Goal: Information Seeking & Learning: Learn about a topic

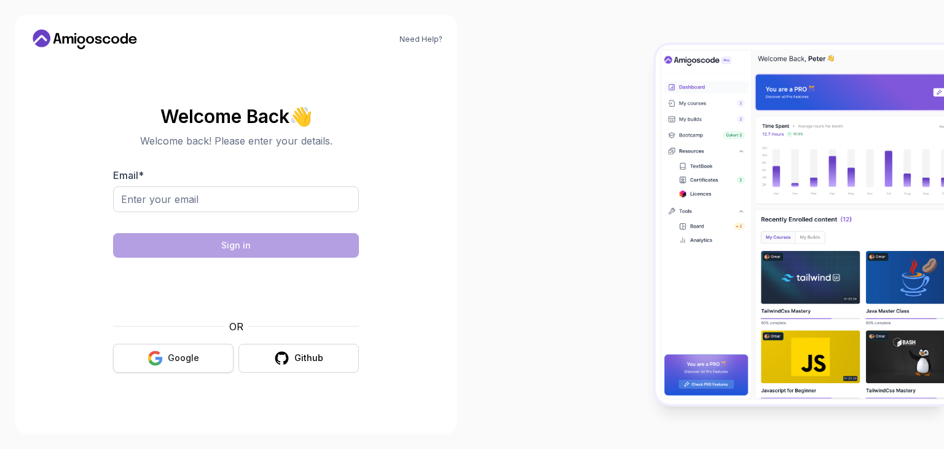
click at [186, 357] on div "Google" at bounding box center [183, 358] width 31 height 12
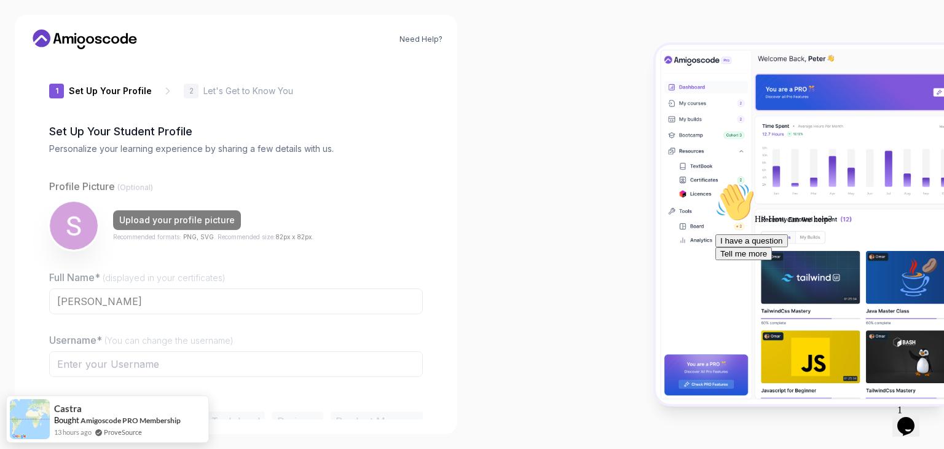
type input "happylynx7de24"
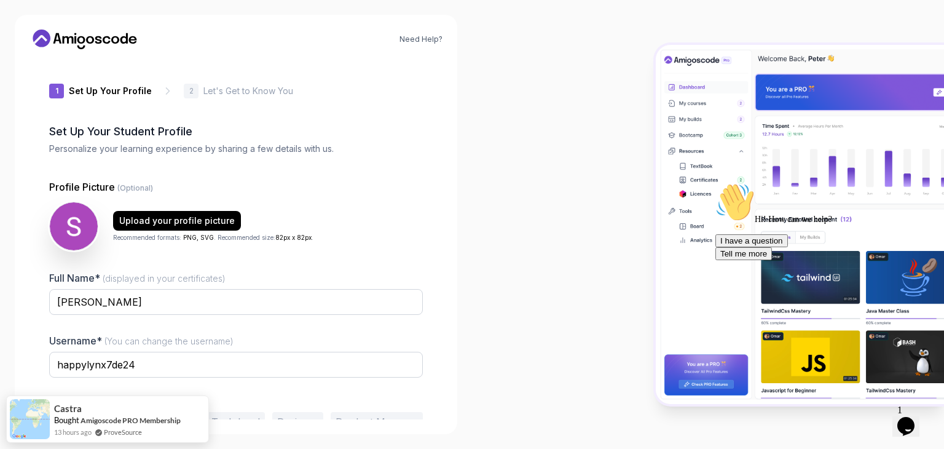
scroll to position [64, 0]
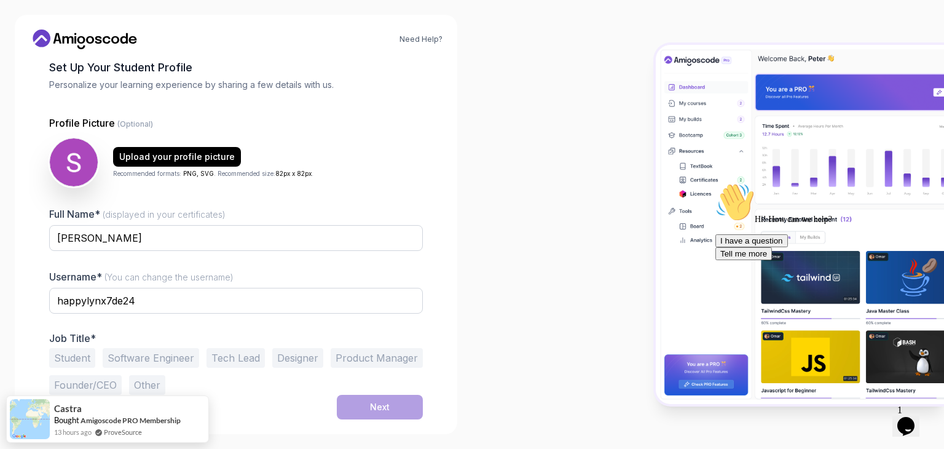
click at [85, 358] on button "Student" at bounding box center [72, 358] width 46 height 20
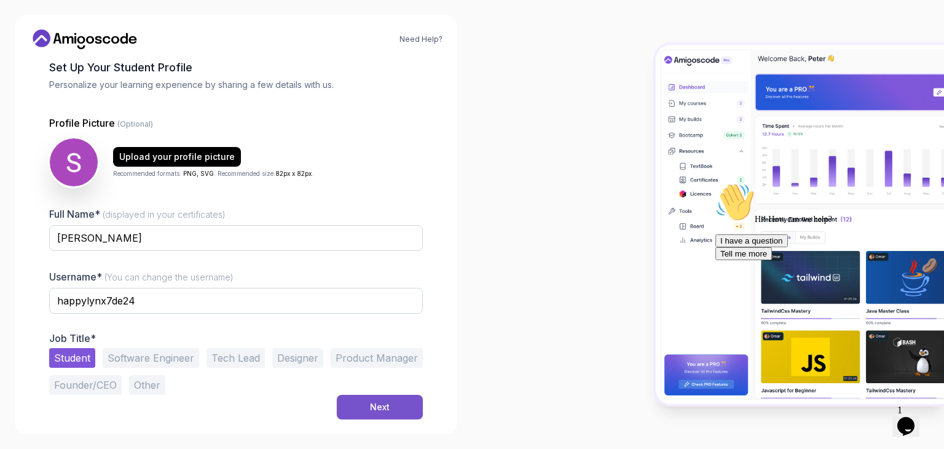
click at [381, 412] on div "Next" at bounding box center [380, 407] width 20 height 12
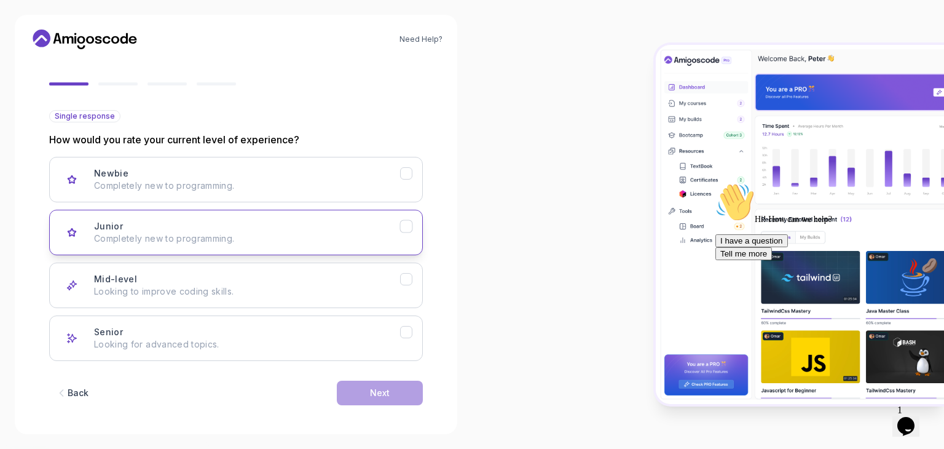
scroll to position [97, 0]
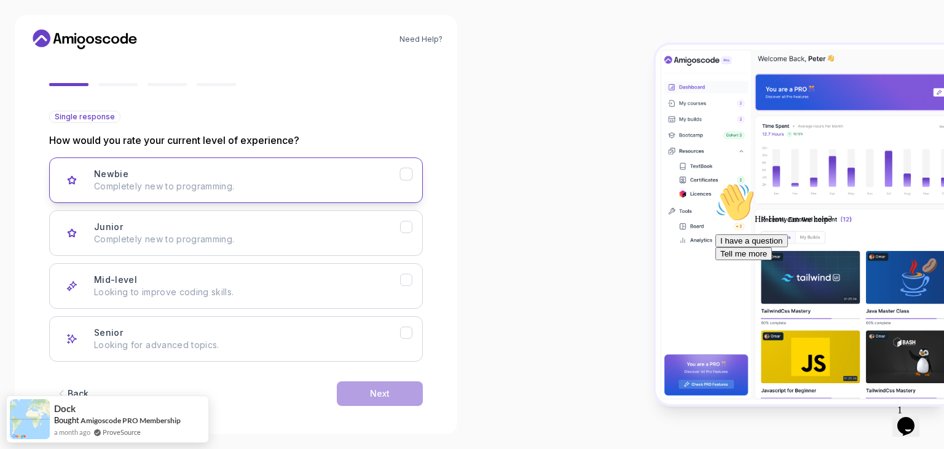
click at [352, 185] on p "Completely new to programming." at bounding box center [247, 186] width 306 height 12
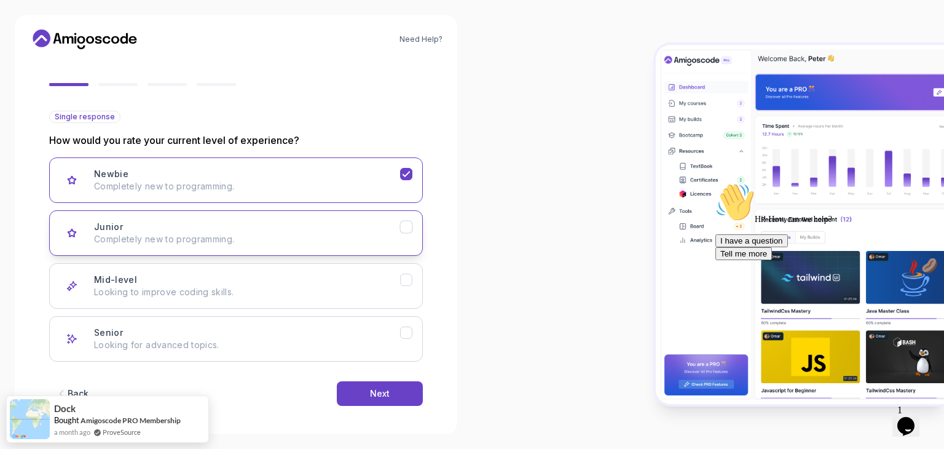
click at [330, 224] on div "Junior Completely new to programming." at bounding box center [247, 233] width 306 height 25
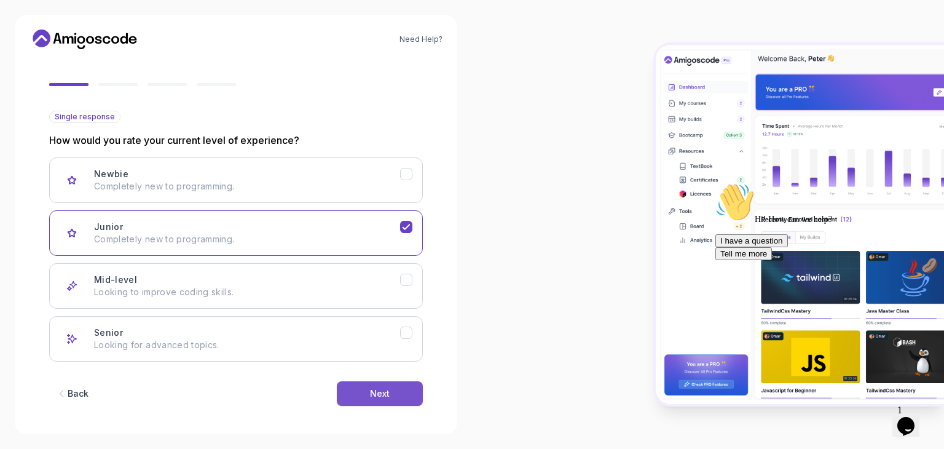
click at [362, 384] on button "Next" at bounding box center [380, 393] width 86 height 25
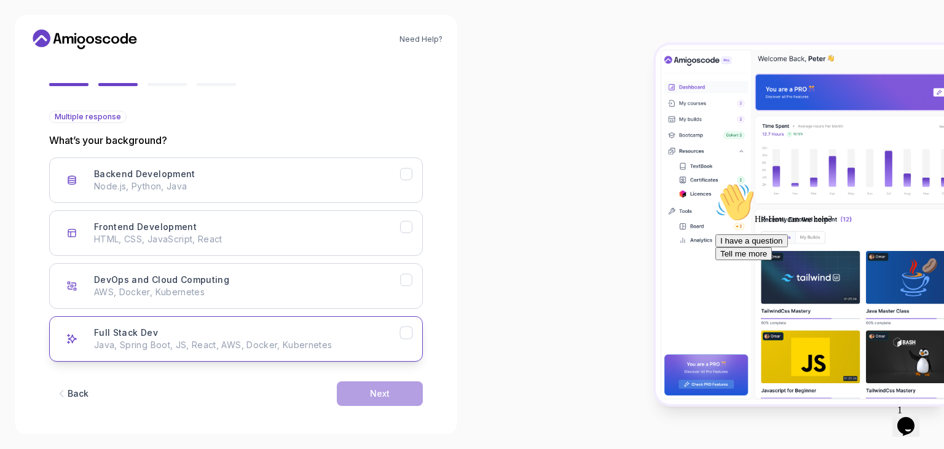
click at [269, 326] on div "Full Stack Dev Java, Spring Boot, JS, React, AWS, Docker, Kubernetes" at bounding box center [247, 338] width 306 height 25
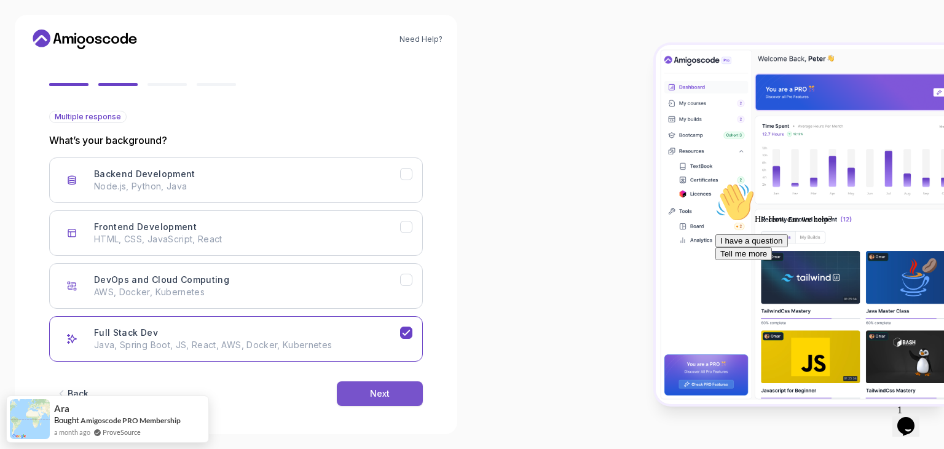
click at [414, 385] on button "Next" at bounding box center [380, 393] width 86 height 25
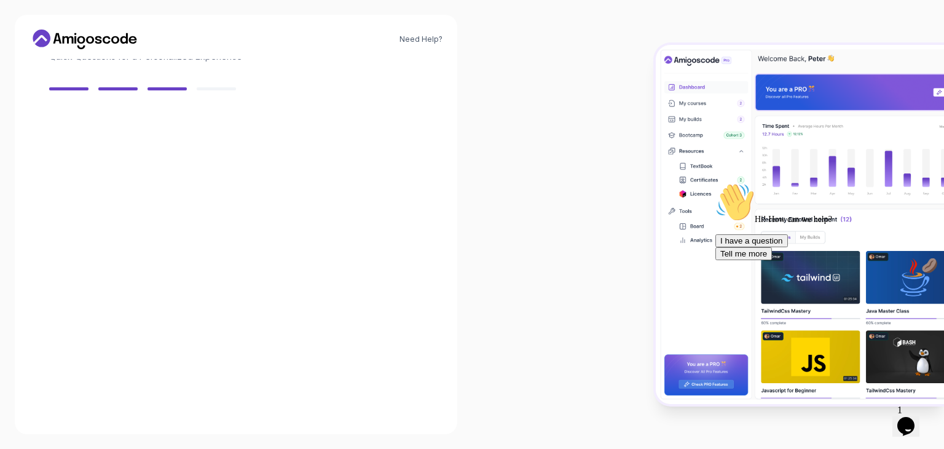
scroll to position [88, 0]
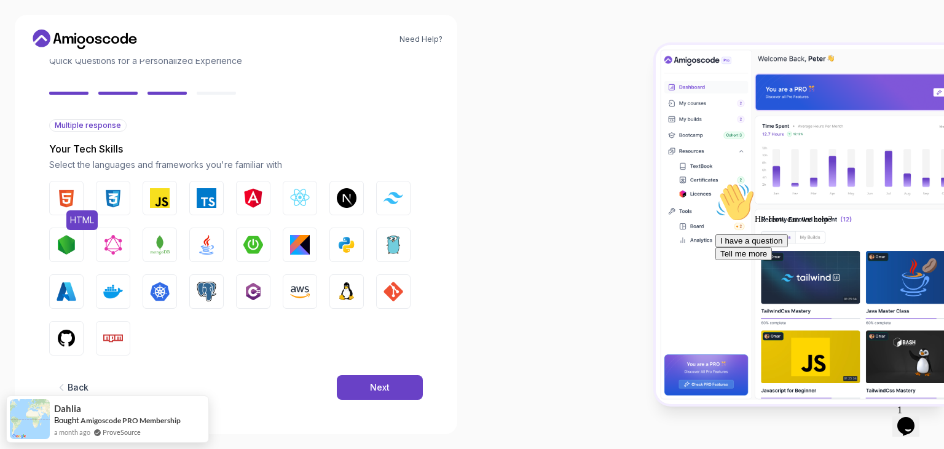
click at [58, 197] on img "button" at bounding box center [67, 198] width 20 height 20
click at [111, 195] on img "button" at bounding box center [113, 198] width 20 height 20
click at [153, 193] on img "button" at bounding box center [160, 198] width 20 height 20
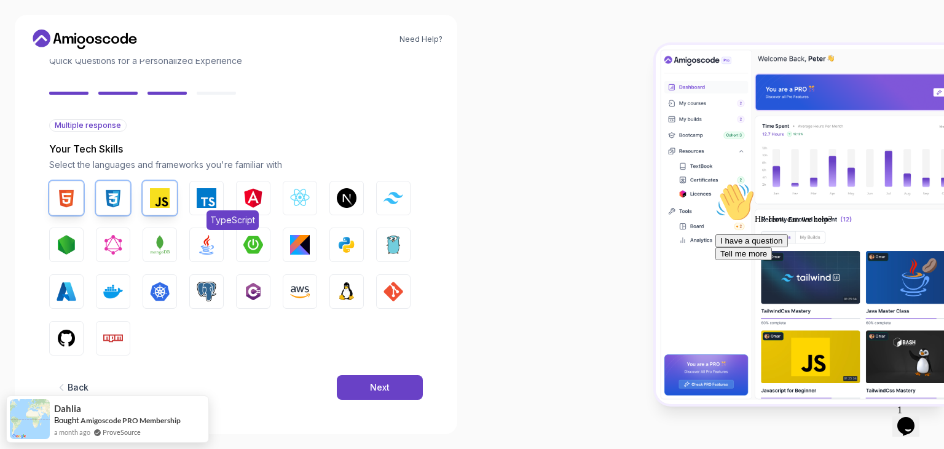
click at [192, 192] on button "TypeScript" at bounding box center [206, 198] width 34 height 34
click at [244, 193] on img "button" at bounding box center [253, 198] width 20 height 20
click at [296, 197] on img "button" at bounding box center [300, 198] width 20 height 20
click at [342, 194] on img "button" at bounding box center [347, 198] width 20 height 20
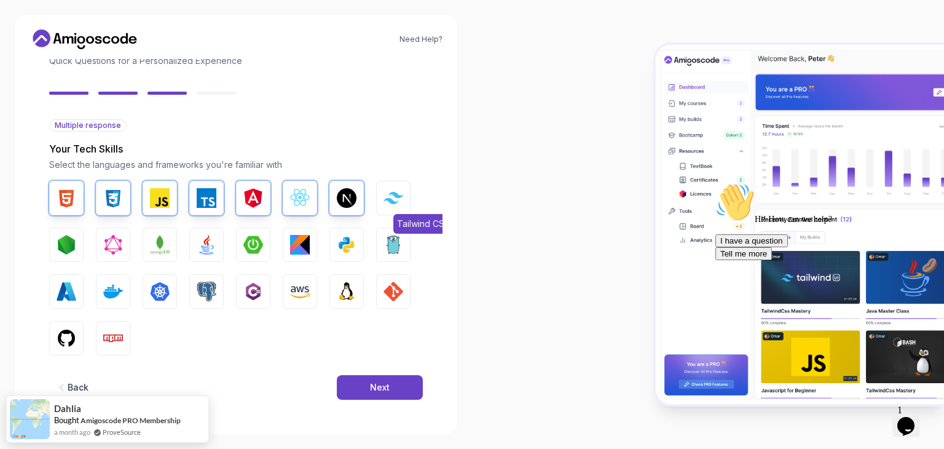
click at [386, 194] on img "button" at bounding box center [394, 198] width 20 height 12
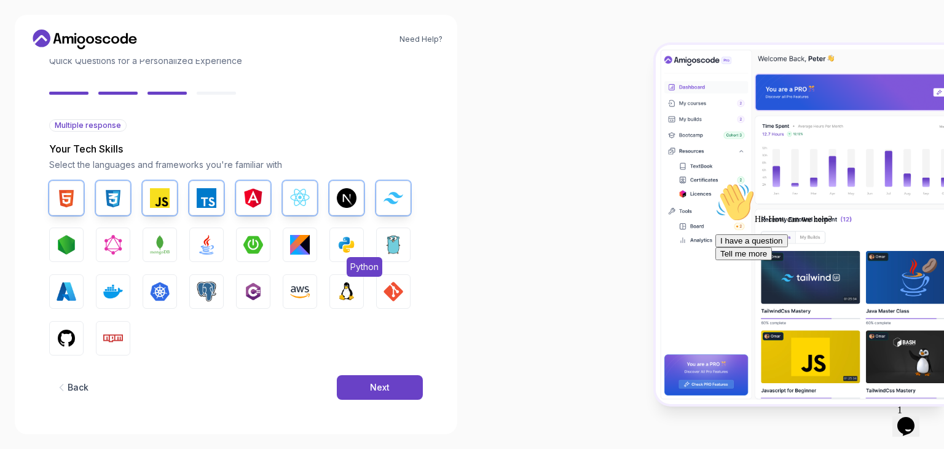
click at [348, 235] on img "button" at bounding box center [347, 245] width 20 height 20
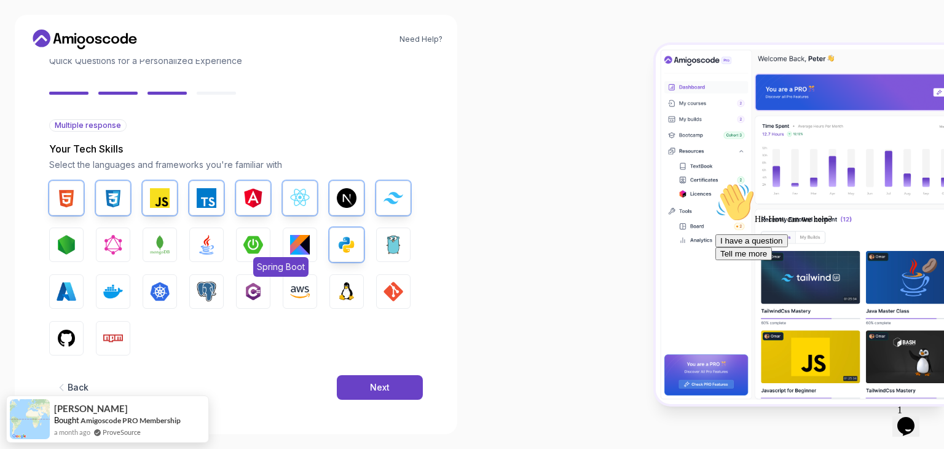
click at [256, 243] on img "button" at bounding box center [253, 245] width 20 height 20
click at [148, 245] on button "MongoDB" at bounding box center [160, 244] width 34 height 34
click at [212, 245] on img "button" at bounding box center [207, 245] width 20 height 20
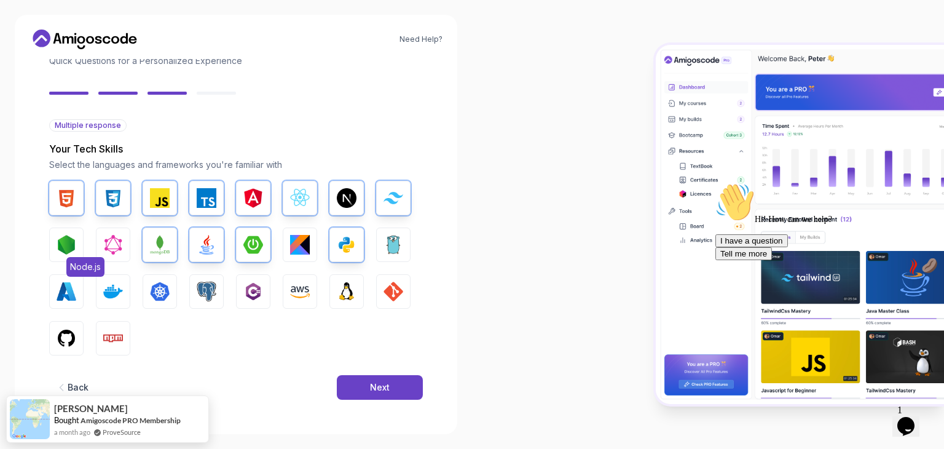
click at [60, 247] on img "button" at bounding box center [67, 245] width 20 height 20
click at [111, 294] on img "button" at bounding box center [113, 292] width 20 height 20
click at [379, 288] on button "GIT" at bounding box center [393, 291] width 34 height 34
click at [64, 337] on img "button" at bounding box center [67, 338] width 20 height 20
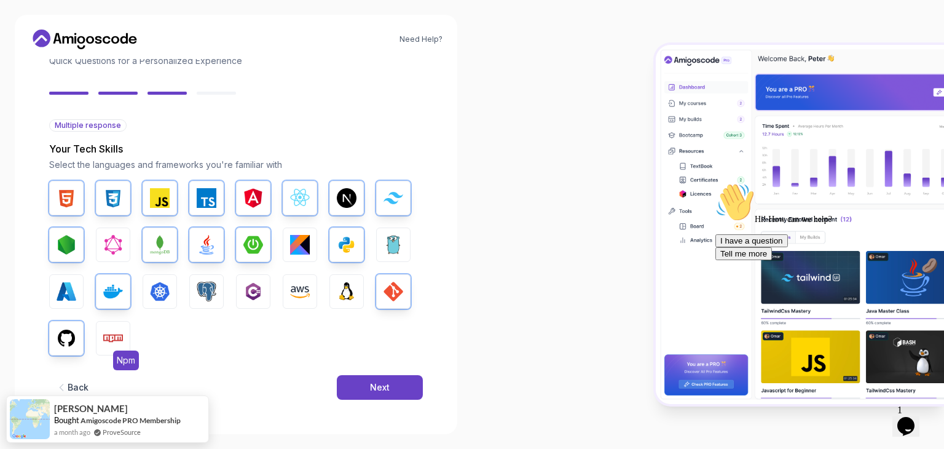
click at [115, 345] on img "button" at bounding box center [113, 338] width 20 height 20
click at [378, 381] on div "Next" at bounding box center [380, 387] width 20 height 12
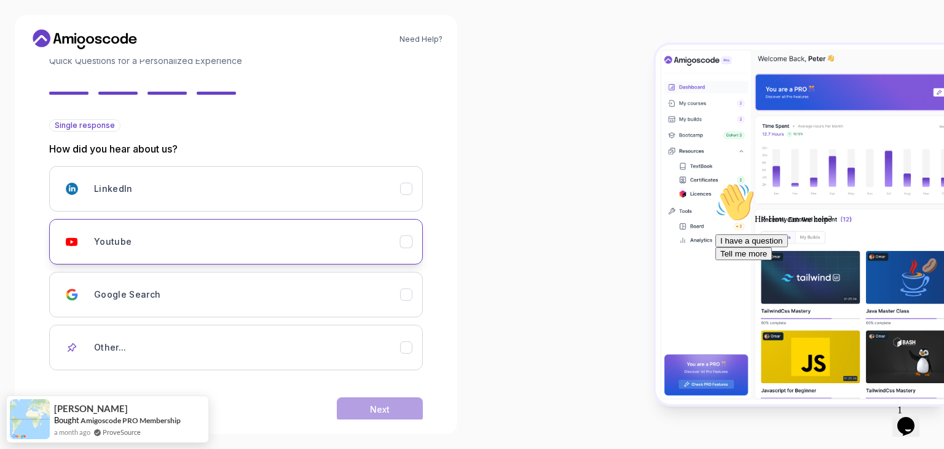
click at [128, 242] on h3 "Youtube" at bounding box center [112, 241] width 37 height 12
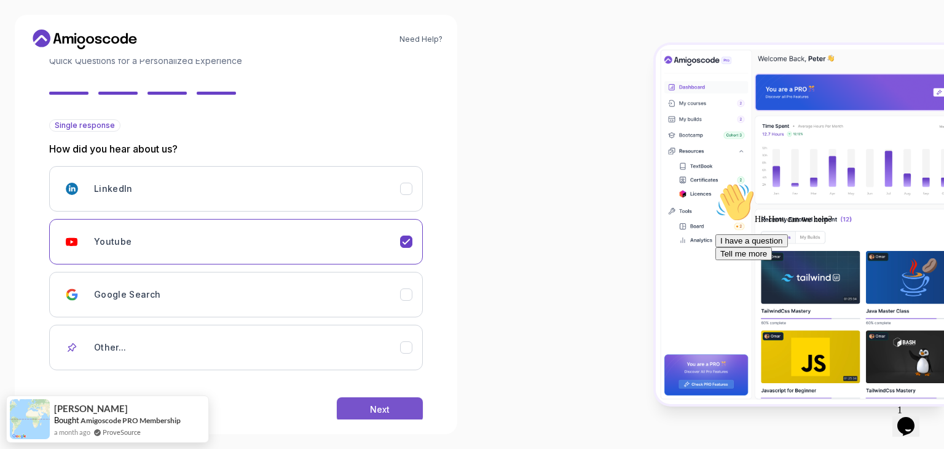
click at [376, 405] on div "Next" at bounding box center [380, 409] width 20 height 12
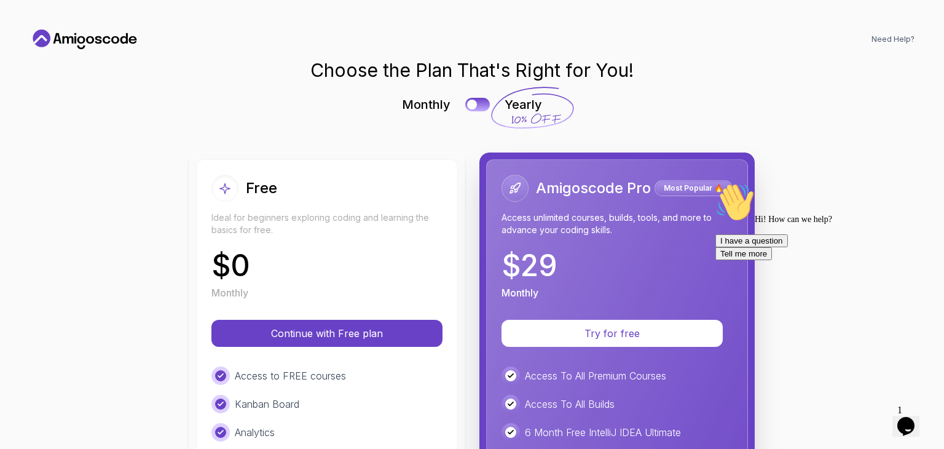
scroll to position [44, 0]
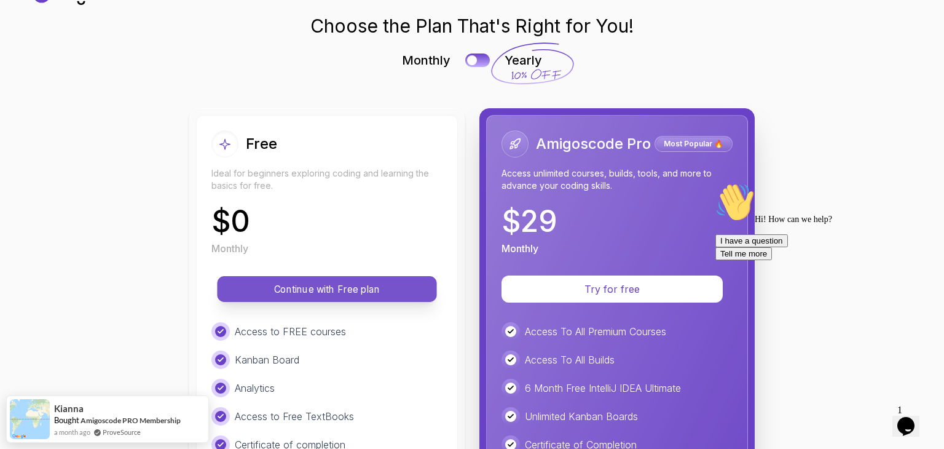
click at [344, 293] on p "Continue with Free plan" at bounding box center [327, 289] width 192 height 14
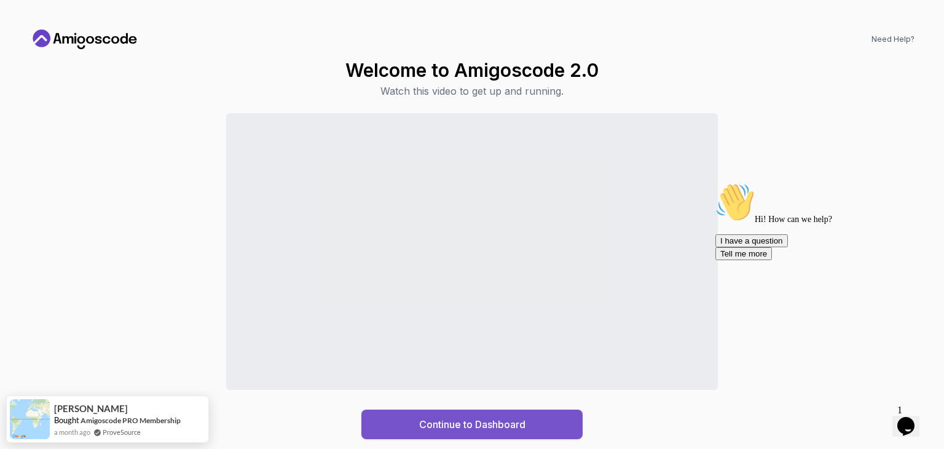
click at [419, 420] on div "Continue to Dashboard" at bounding box center [472, 424] width 106 height 15
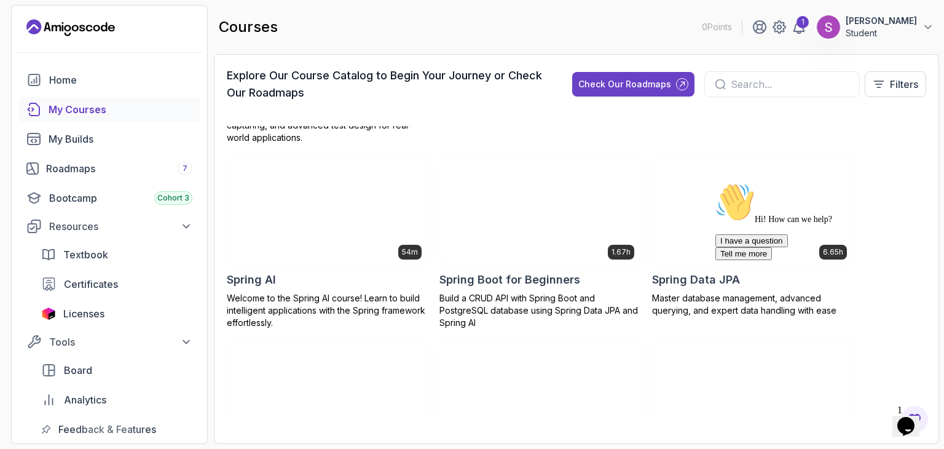
scroll to position [2198, 0]
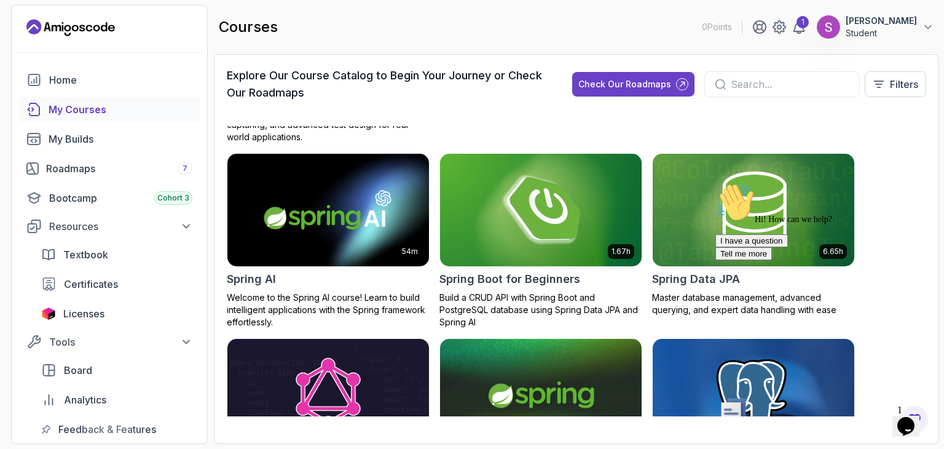
click at [546, 231] on img at bounding box center [540, 210] width 211 height 119
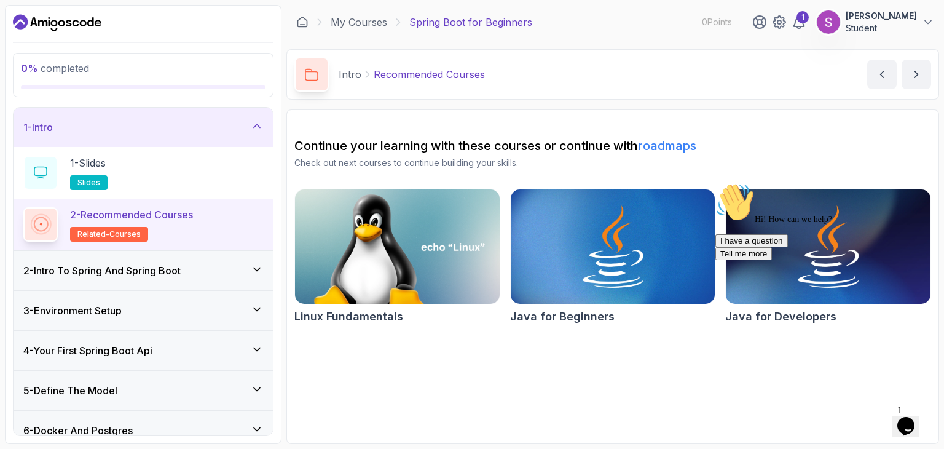
click at [716, 183] on icon "Chat attention grabber" at bounding box center [716, 183] width 0 height 0
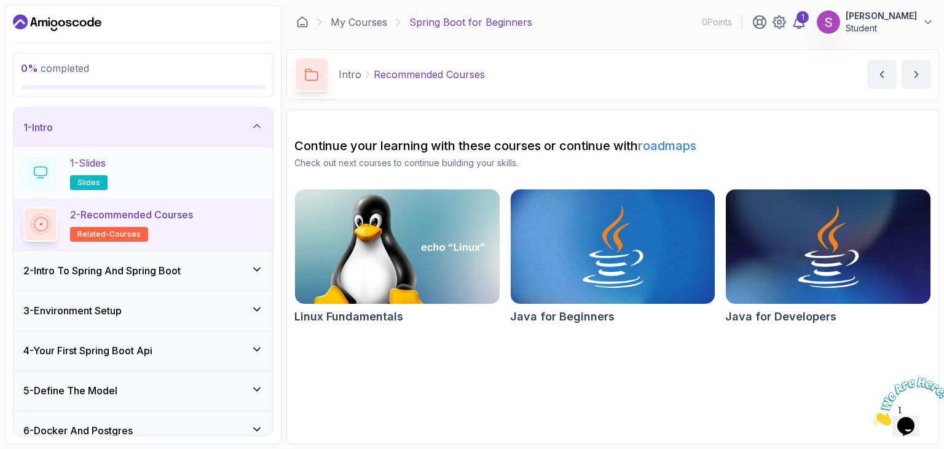
click at [108, 172] on h2 "1 - Slides slides" at bounding box center [88, 173] width 37 height 34
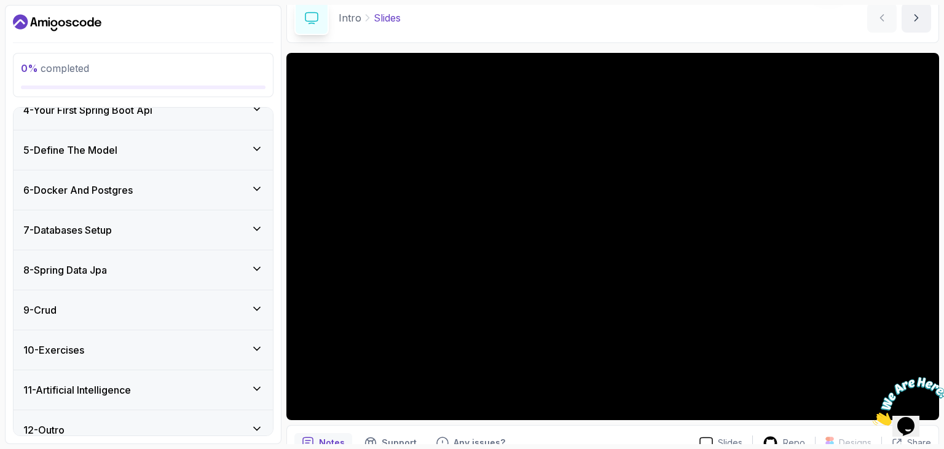
scroll to position [252, 0]
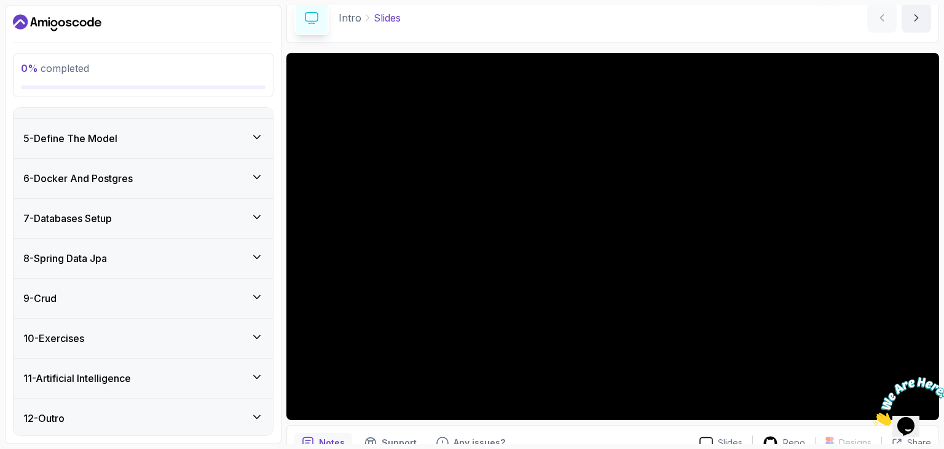
click at [230, 382] on div "11 - Artificial Intelligence" at bounding box center [143, 378] width 240 height 15
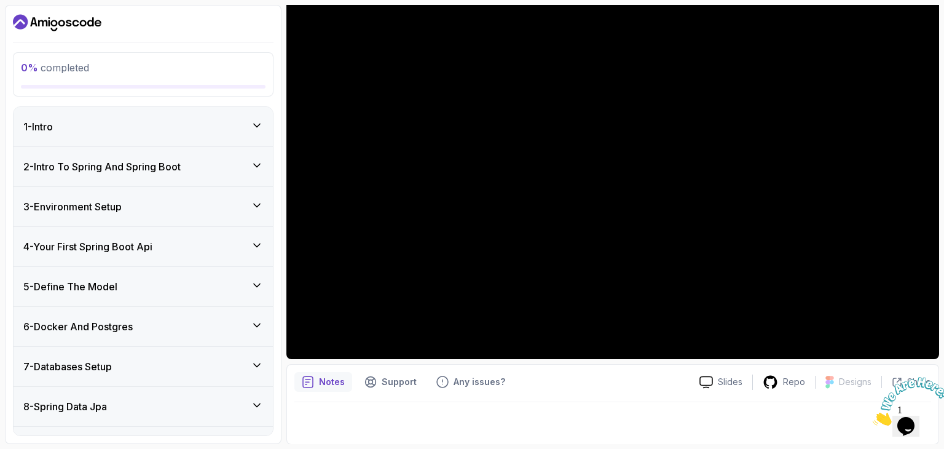
scroll to position [0, 0]
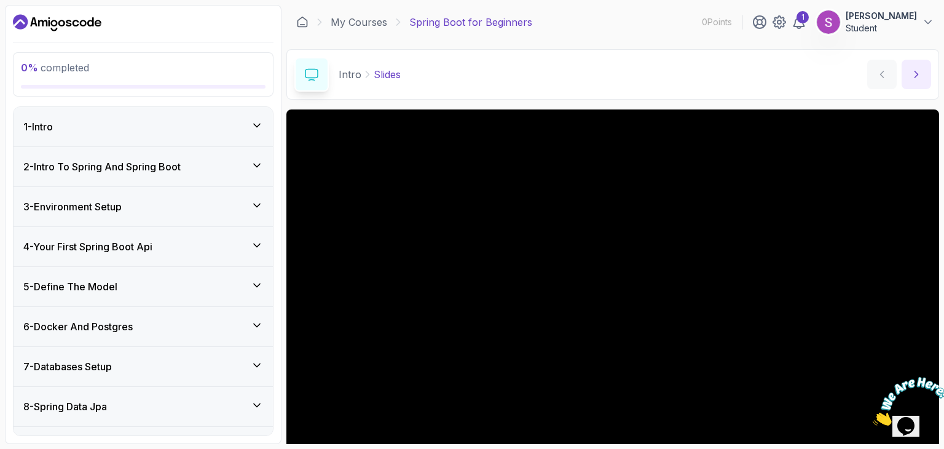
click at [917, 72] on icon "next content" at bounding box center [916, 74] width 12 height 12
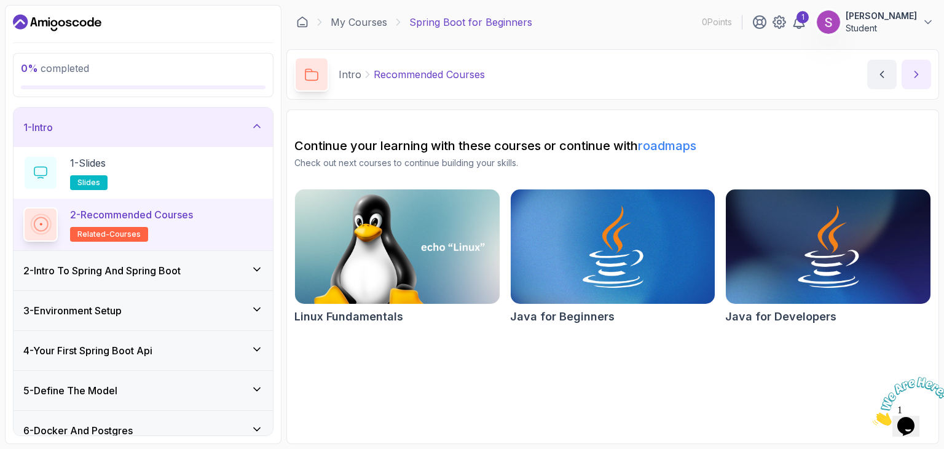
click at [922, 72] on icon "next content" at bounding box center [916, 74] width 12 height 12
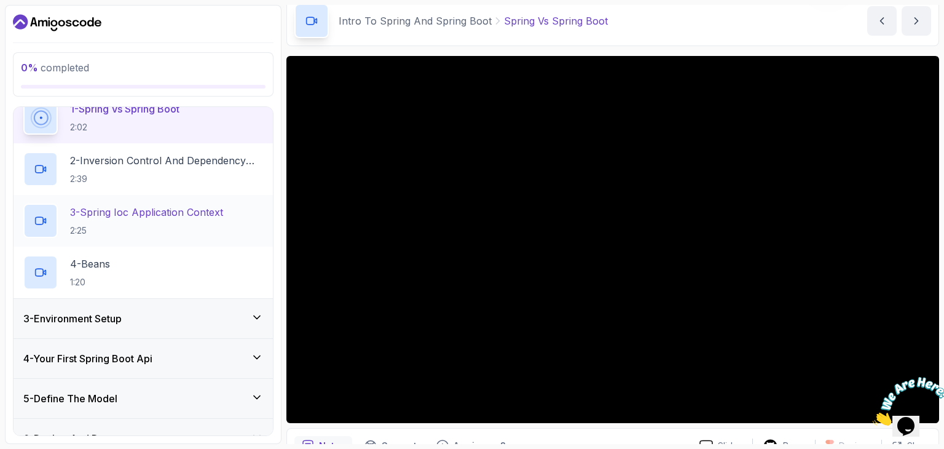
scroll to position [164, 0]
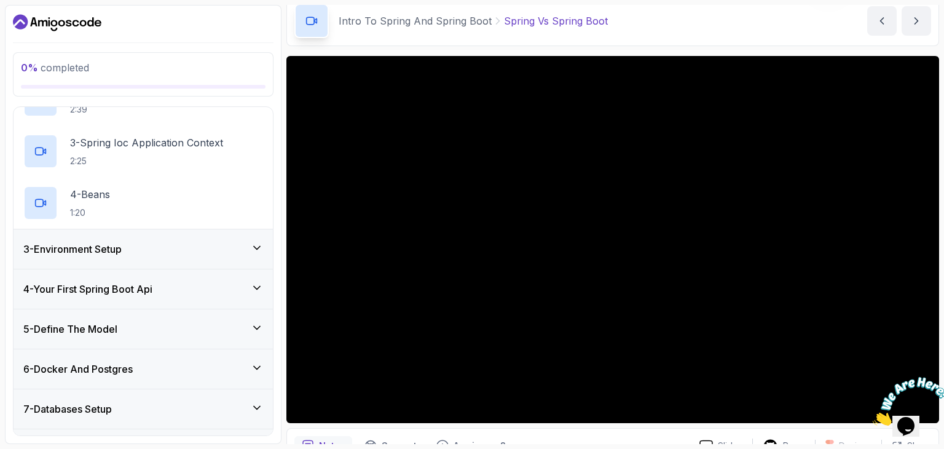
click at [207, 250] on div "3 - Environment Setup" at bounding box center [143, 249] width 240 height 15
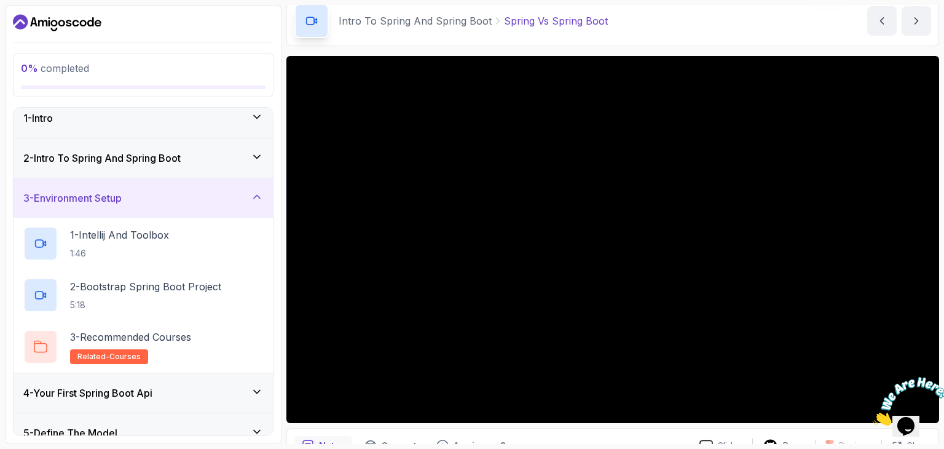
scroll to position [84, 0]
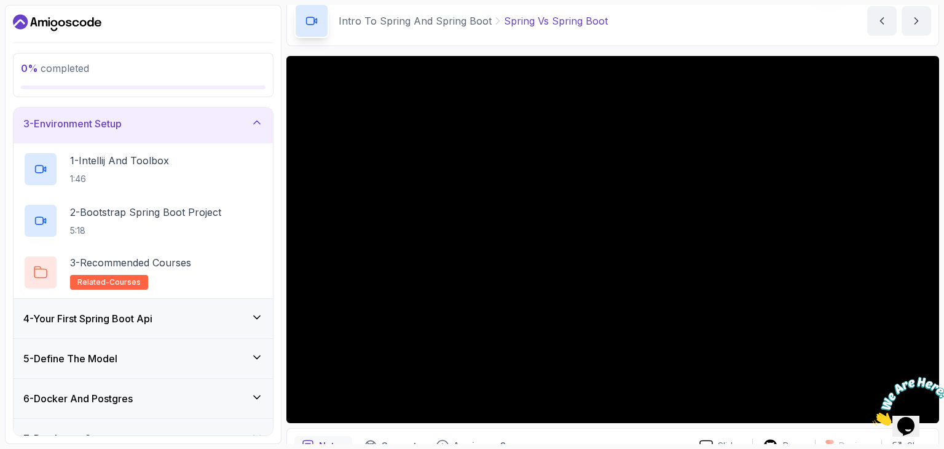
click at [199, 314] on div "4 - Your First Spring Boot Api" at bounding box center [143, 318] width 240 height 15
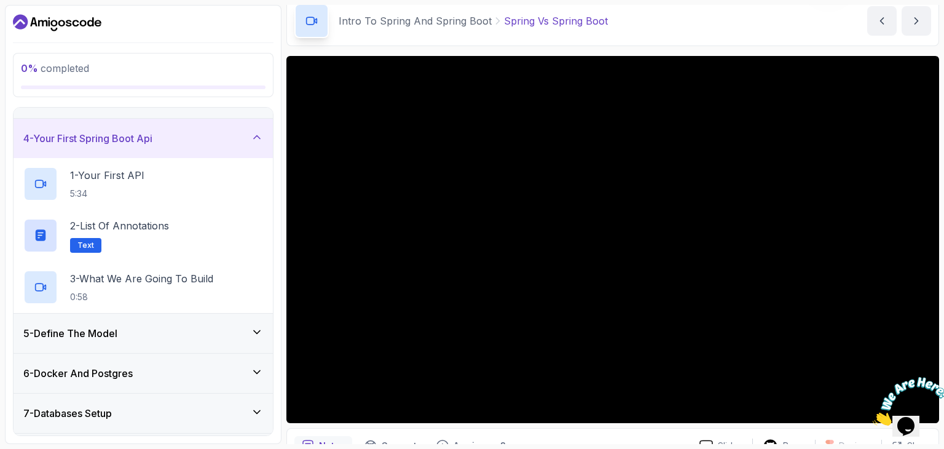
scroll to position [114, 0]
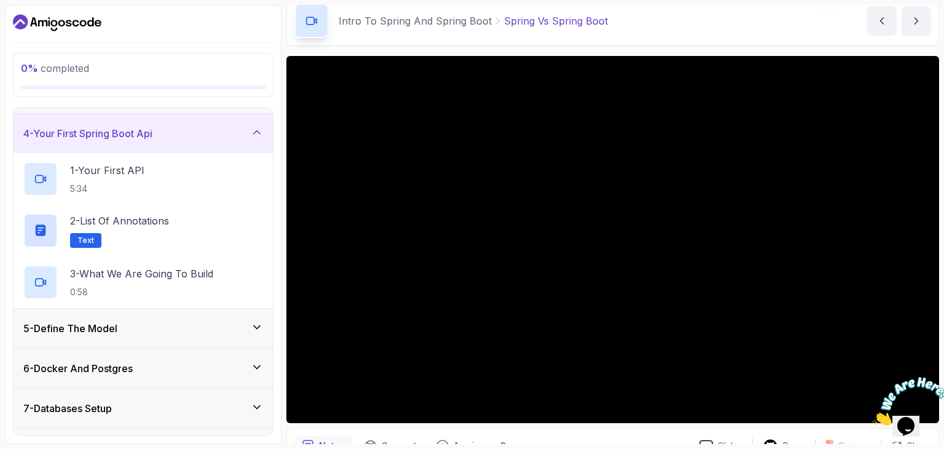
click at [199, 314] on div "5 - Define The Model" at bounding box center [143, 328] width 259 height 39
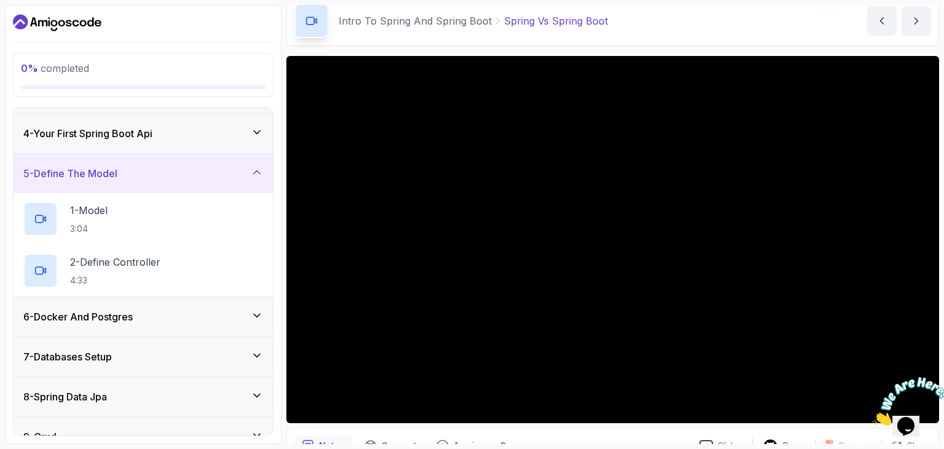
click at [199, 314] on div "6 - Docker And Postgres" at bounding box center [143, 316] width 240 height 15
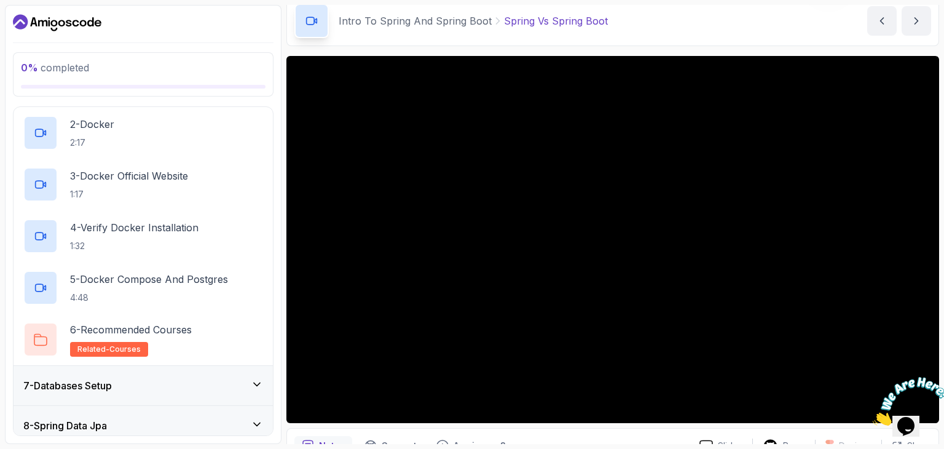
scroll to position [293, 0]
click at [176, 376] on div "7 - Databases Setup" at bounding box center [143, 383] width 240 height 15
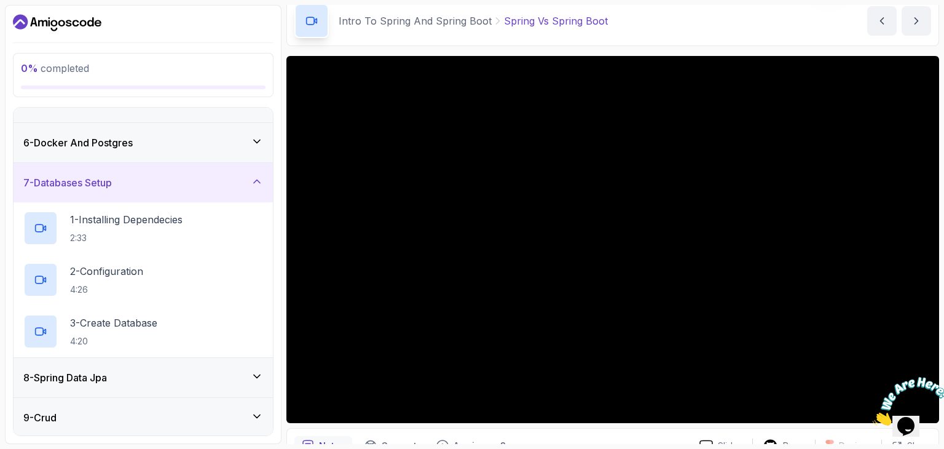
scroll to position [185, 0]
click at [176, 375] on div "8 - Spring Data Jpa" at bounding box center [143, 376] width 240 height 15
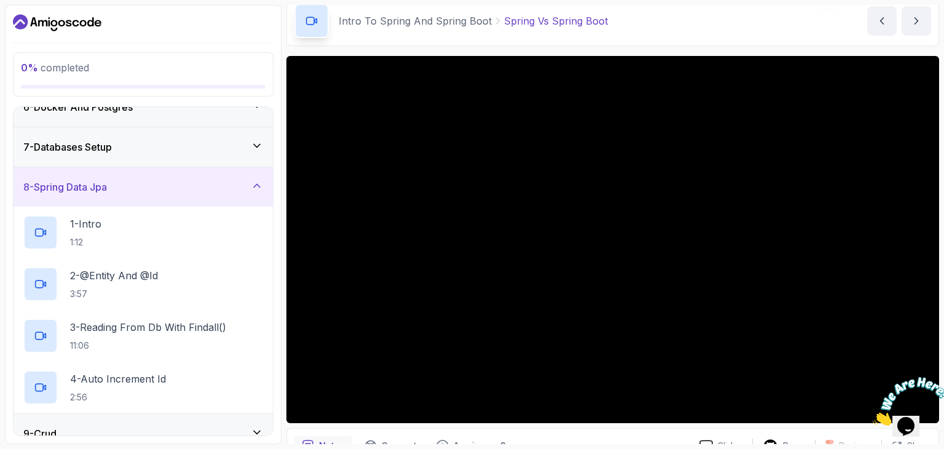
scroll to position [266, 0]
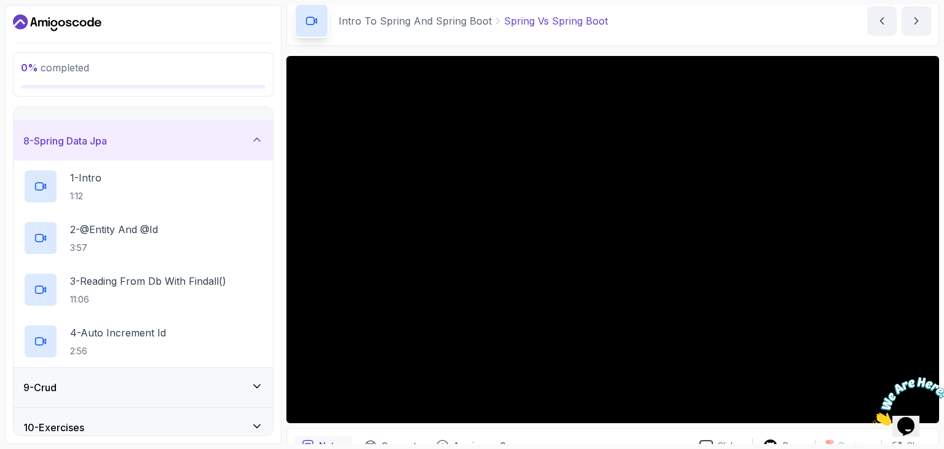
click at [176, 375] on div "9 - Crud" at bounding box center [143, 387] width 259 height 39
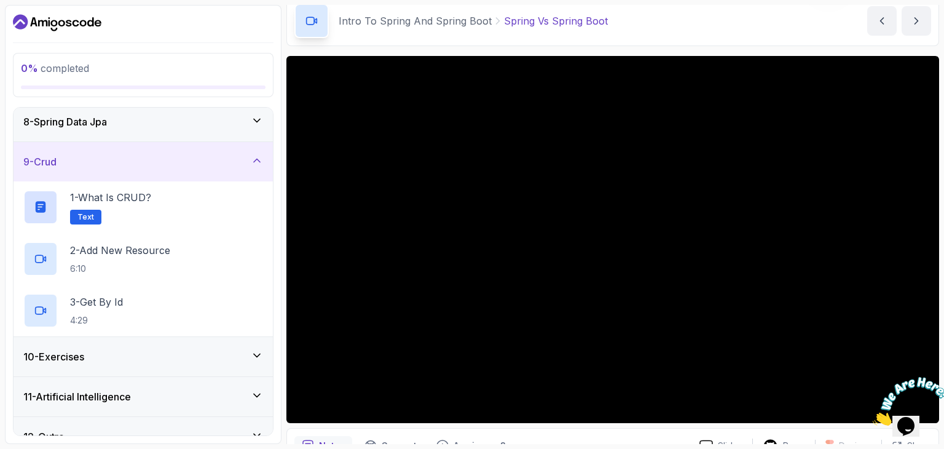
scroll to position [304, 0]
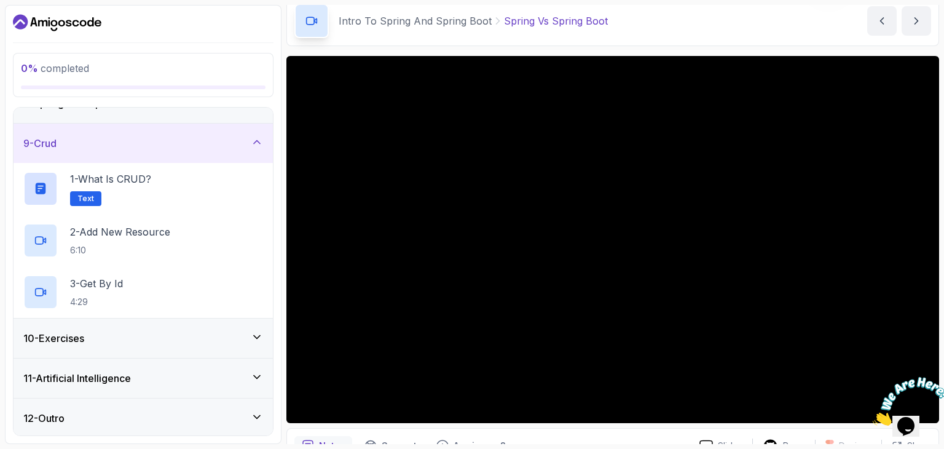
click at [178, 345] on div "10 - Exercises" at bounding box center [143, 337] width 259 height 39
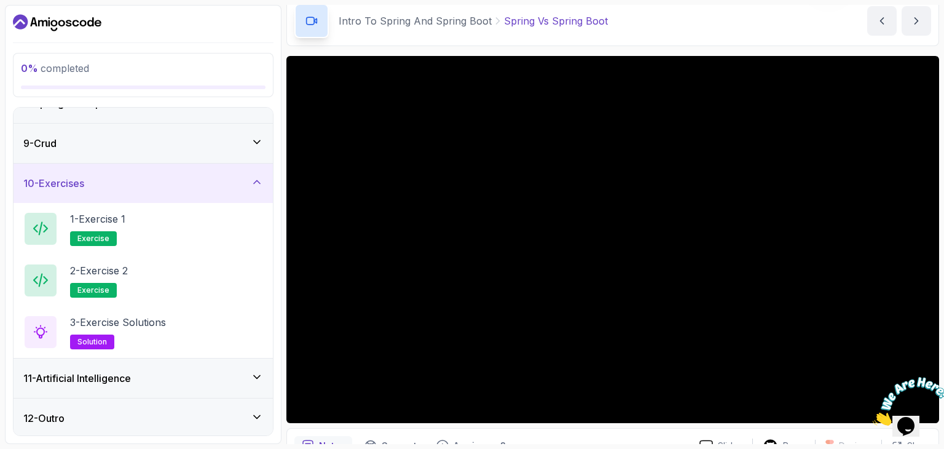
click at [167, 371] on div "11 - Artificial Intelligence" at bounding box center [143, 378] width 240 height 15
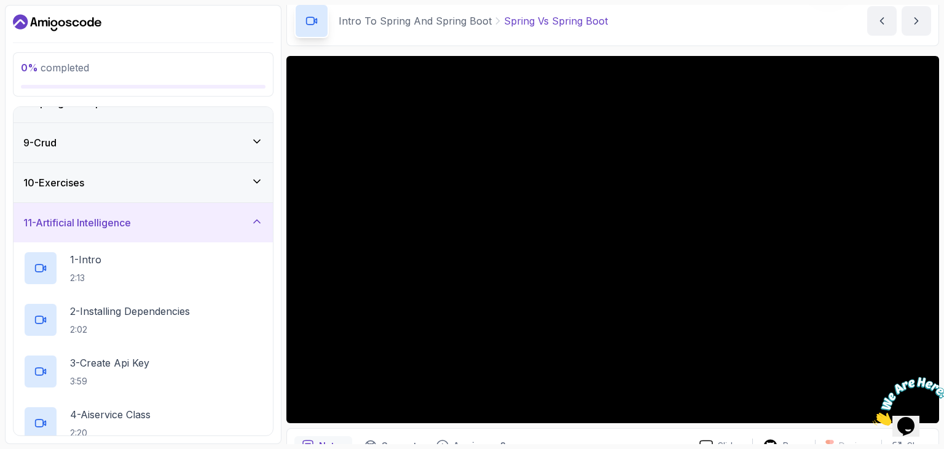
click at [224, 184] on div "10 - Exercises" at bounding box center [143, 182] width 240 height 15
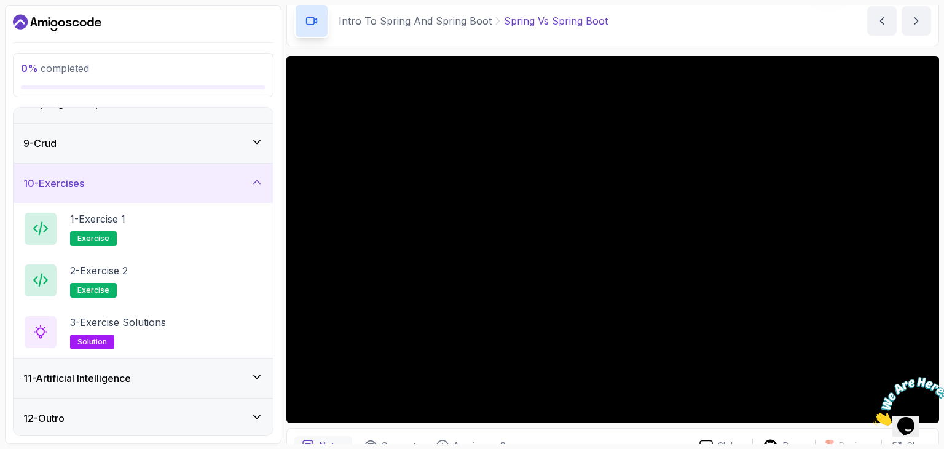
click at [177, 367] on div "11 - Artificial Intelligence" at bounding box center [143, 377] width 259 height 39
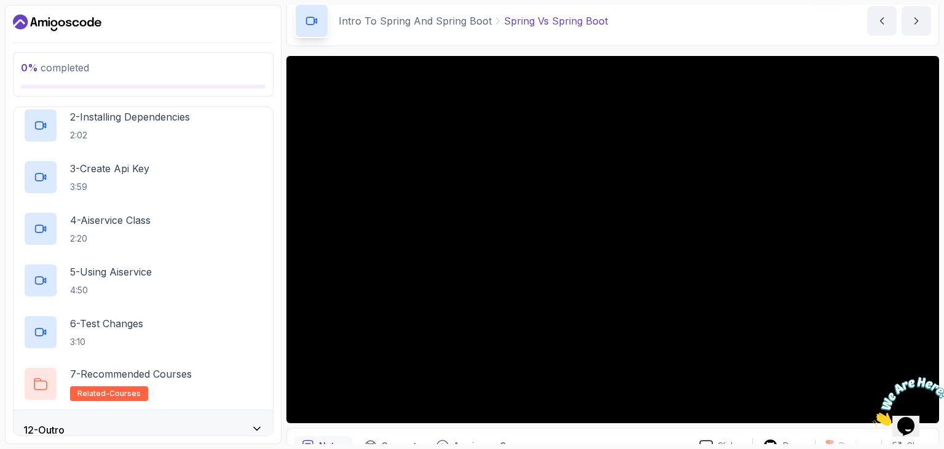
scroll to position [510, 0]
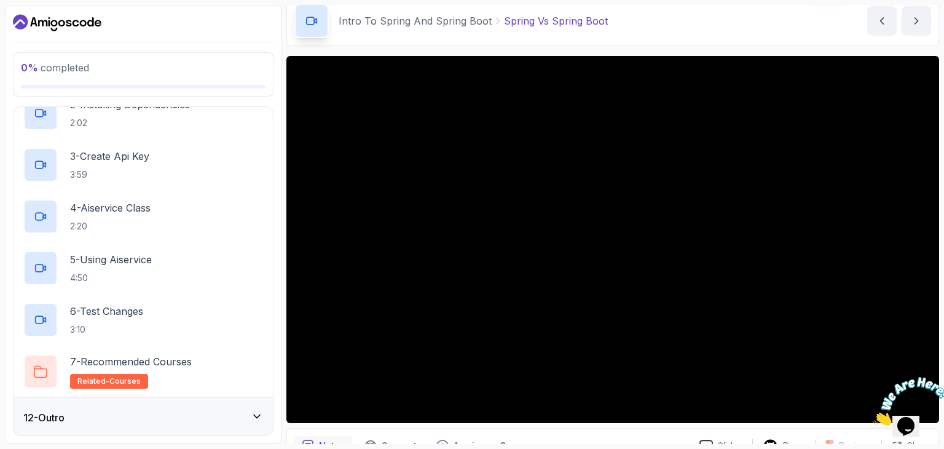
click at [173, 411] on div "12 - Outro" at bounding box center [143, 417] width 240 height 15
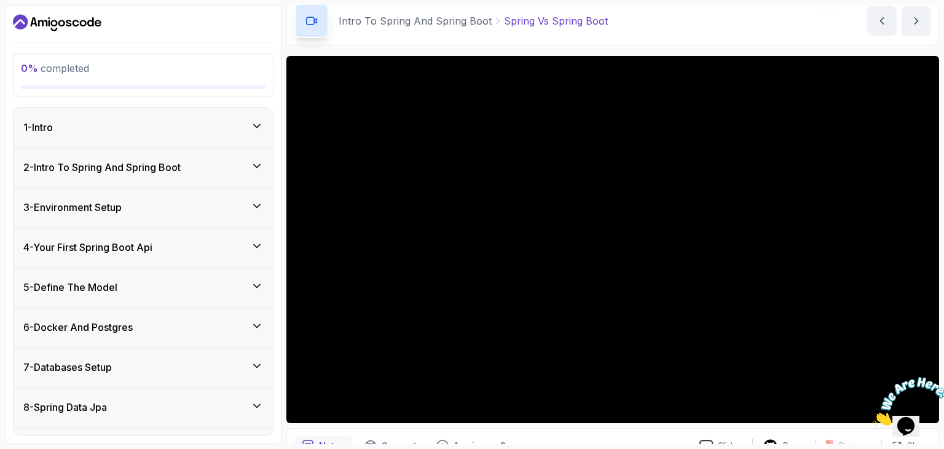
scroll to position [118, 0]
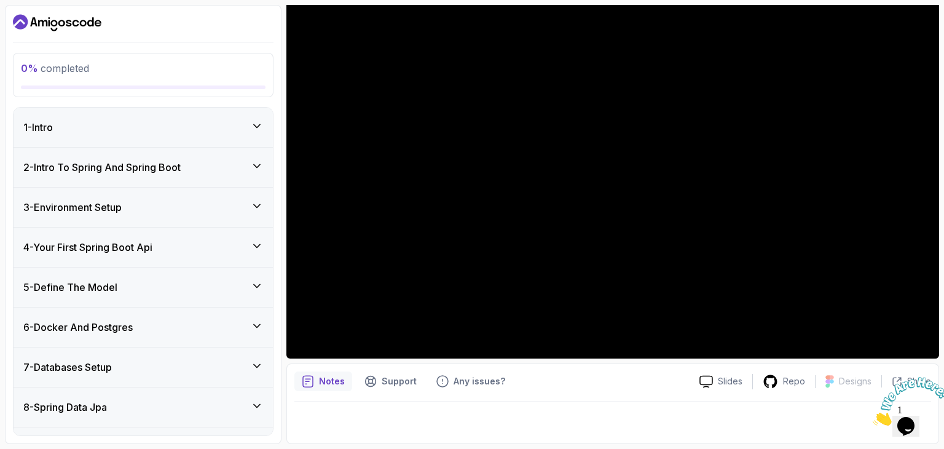
click at [905, 412] on img at bounding box center [911, 401] width 76 height 49
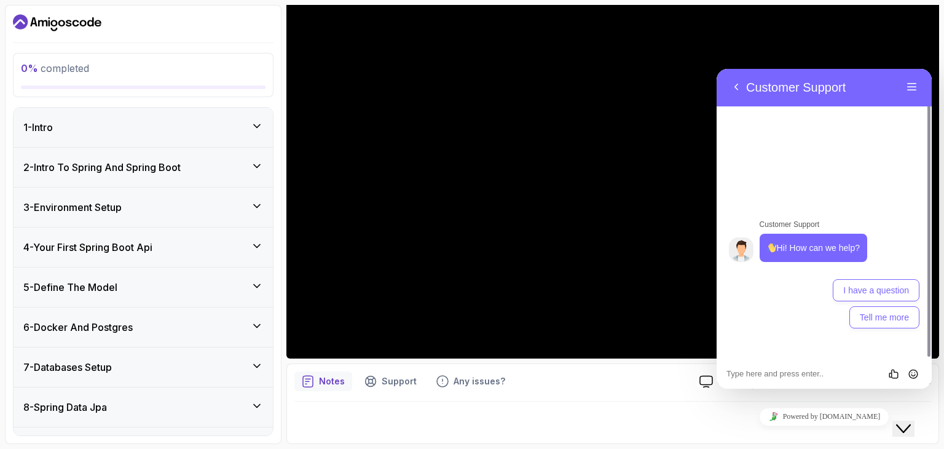
click at [717, 69] on div "Rate this chat Insert emoji" at bounding box center [717, 69] width 0 height 0
click at [717, 69] on textarea at bounding box center [717, 69] width 0 height 0
type textarea "h"
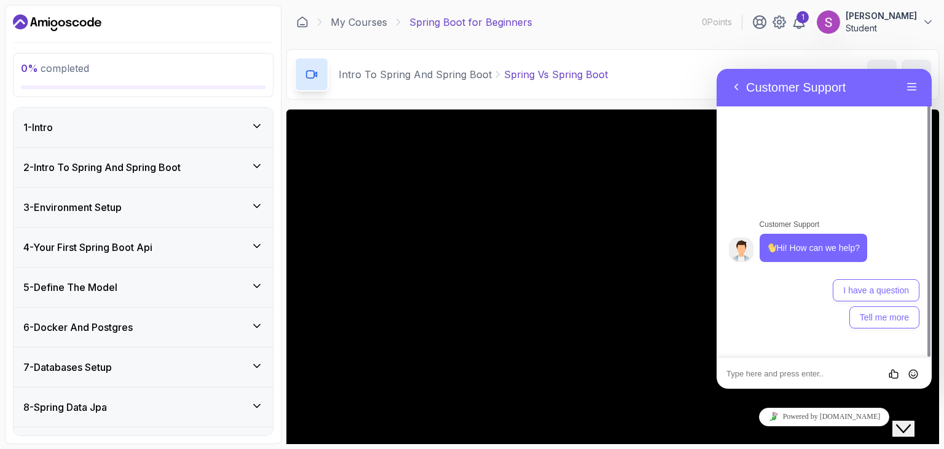
click at [717, 69] on textarea at bounding box center [717, 69] width 0 height 0
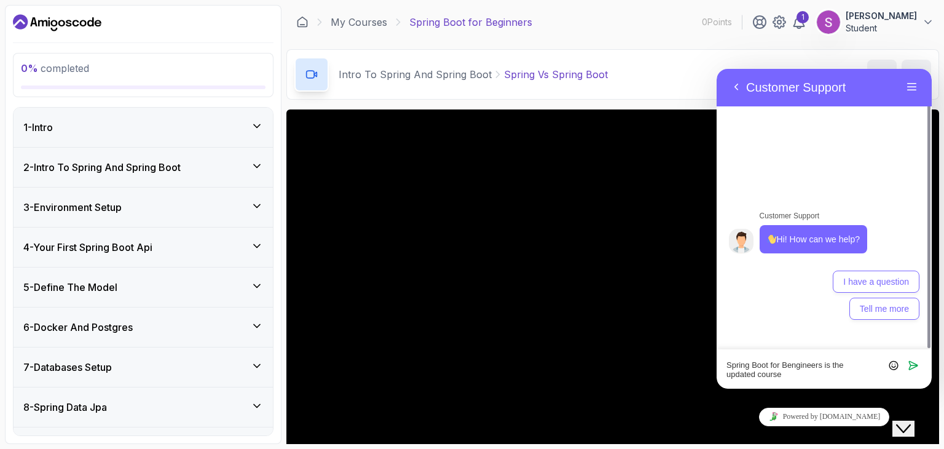
type textarea "Spring Boot for Bengineers is the updated course ?"
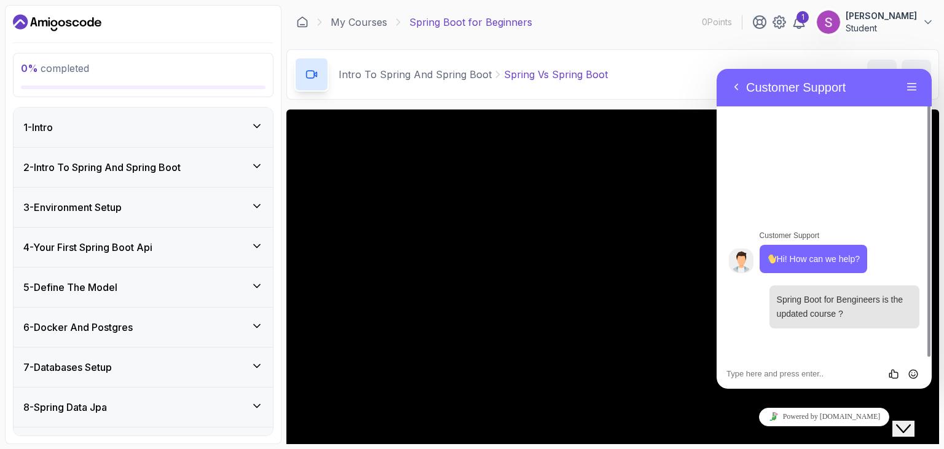
click at [910, 421] on icon "Close Chat This icon closes the chat window." at bounding box center [903, 428] width 15 height 15
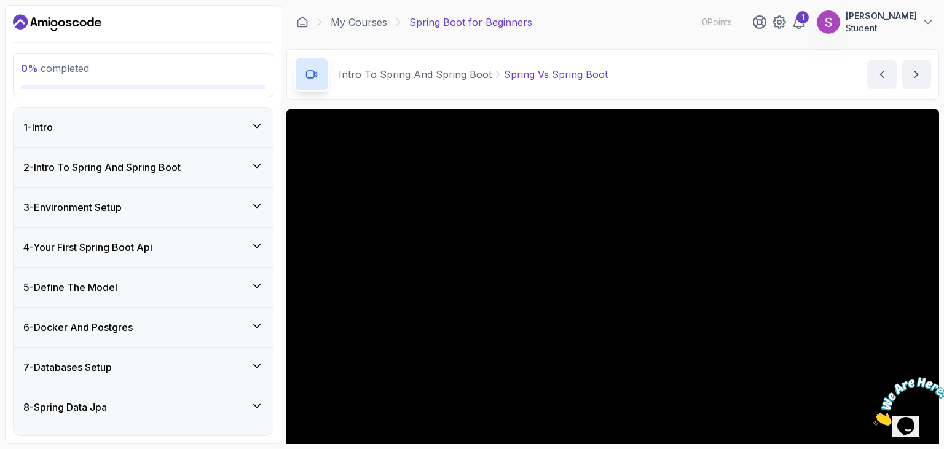
click at [910, 417] on img at bounding box center [911, 401] width 76 height 49
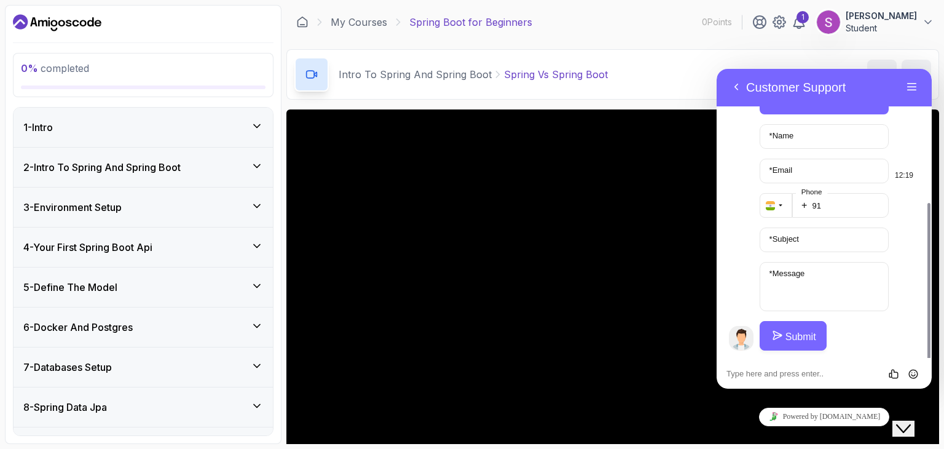
scroll to position [243, 0]
